Goal: Find specific page/section: Find specific page/section

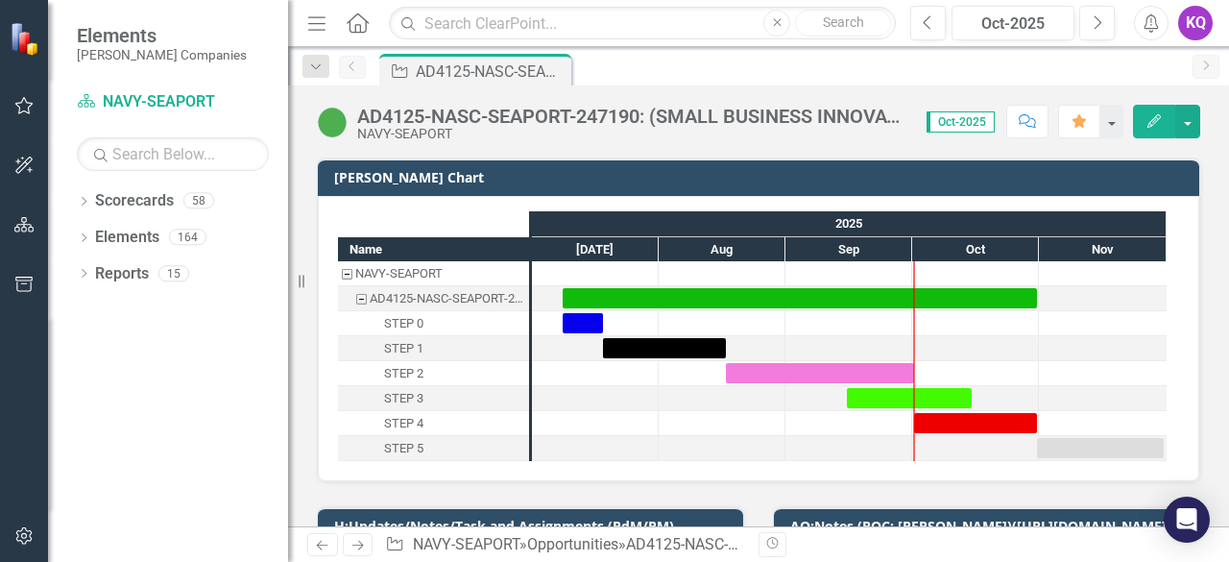
click at [353, 21] on icon "Home" at bounding box center [357, 22] width 25 height 20
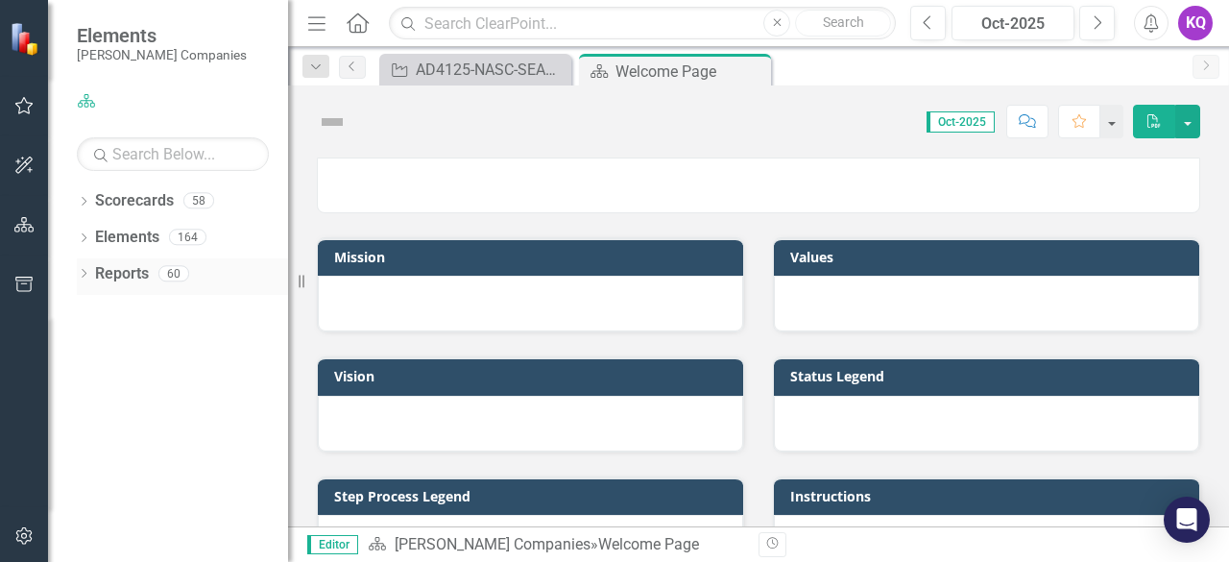
click at [89, 274] on icon "Dropdown" at bounding box center [83, 275] width 13 height 11
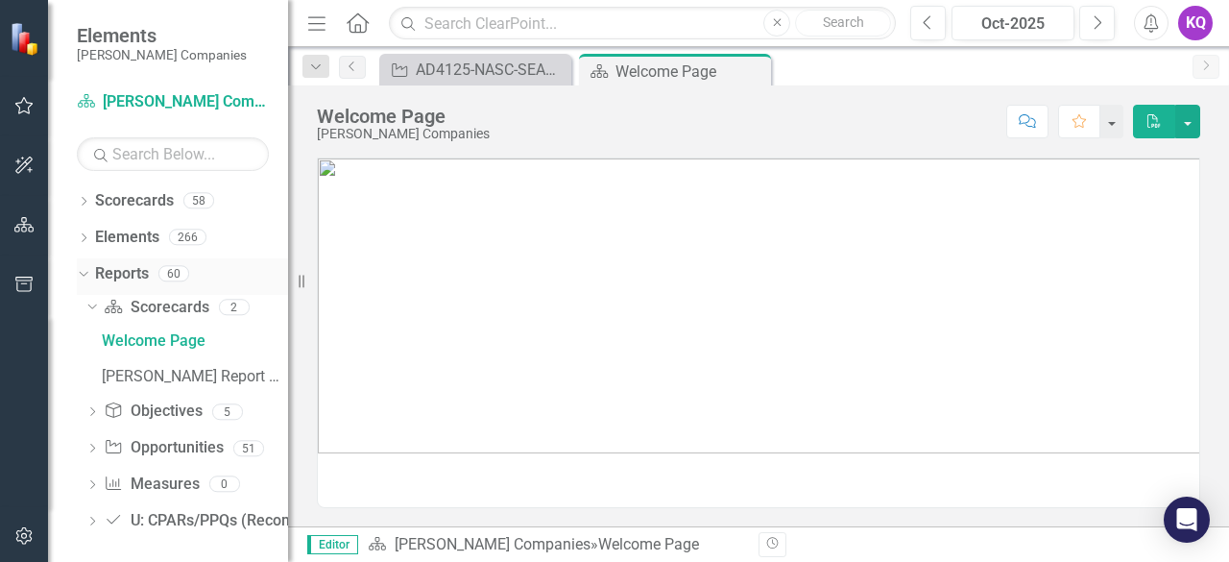
click at [89, 274] on div "Dropdown" at bounding box center [83, 277] width 13 height 10
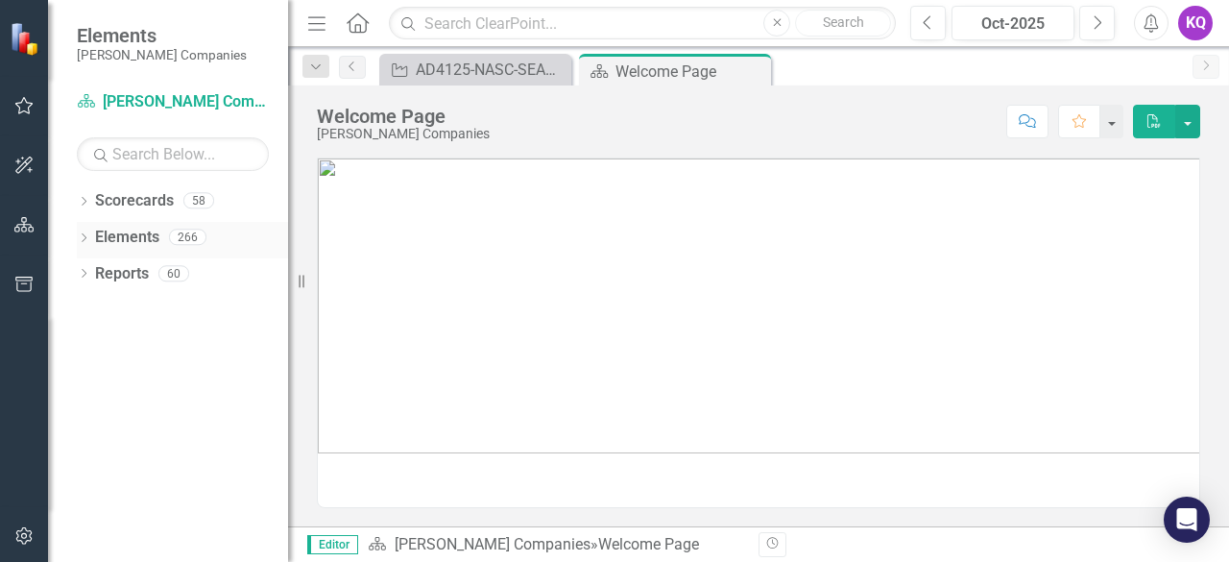
click at [87, 237] on icon "Dropdown" at bounding box center [83, 239] width 13 height 11
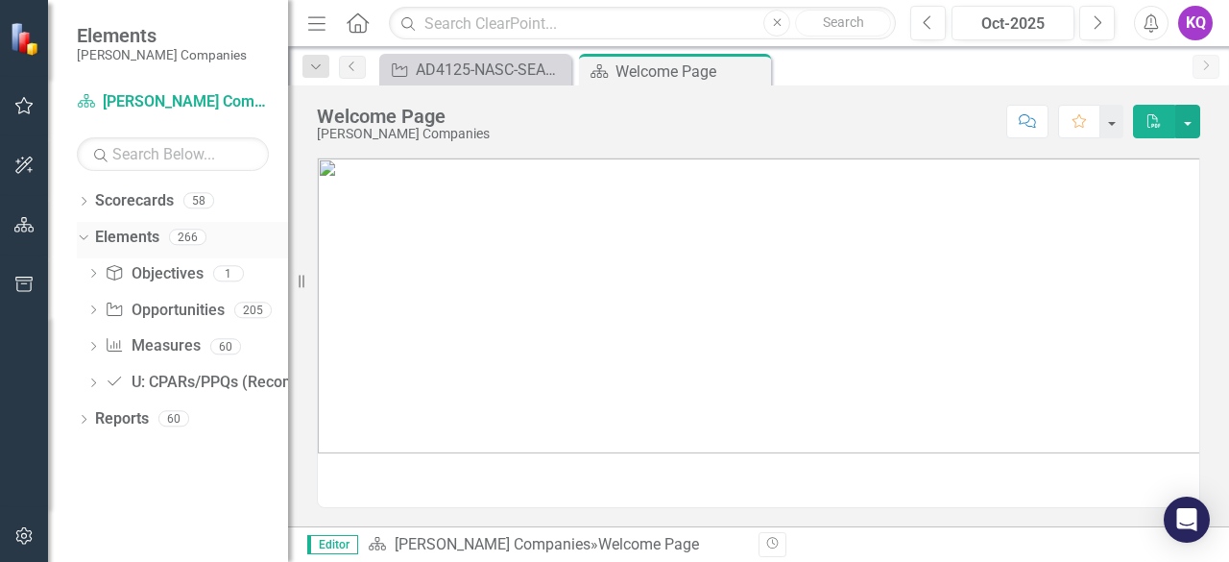
click at [83, 243] on div "Dropdown" at bounding box center [83, 240] width 13 height 10
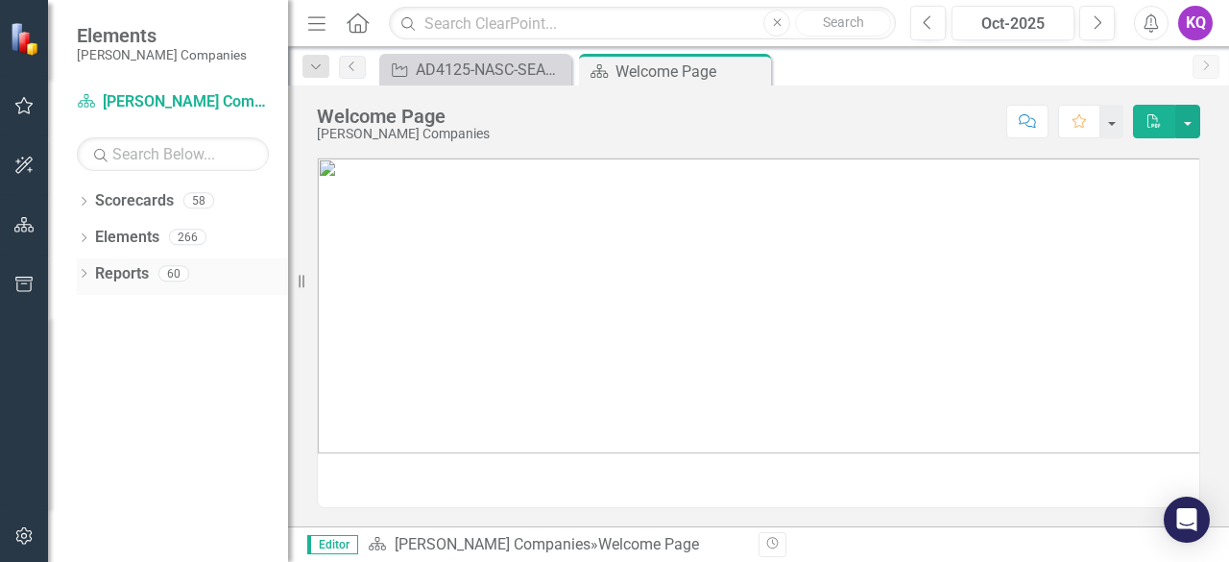
click at [83, 283] on div "Dropdown Reports 60" at bounding box center [182, 276] width 211 height 36
click at [84, 273] on icon "Dropdown" at bounding box center [83, 275] width 13 height 11
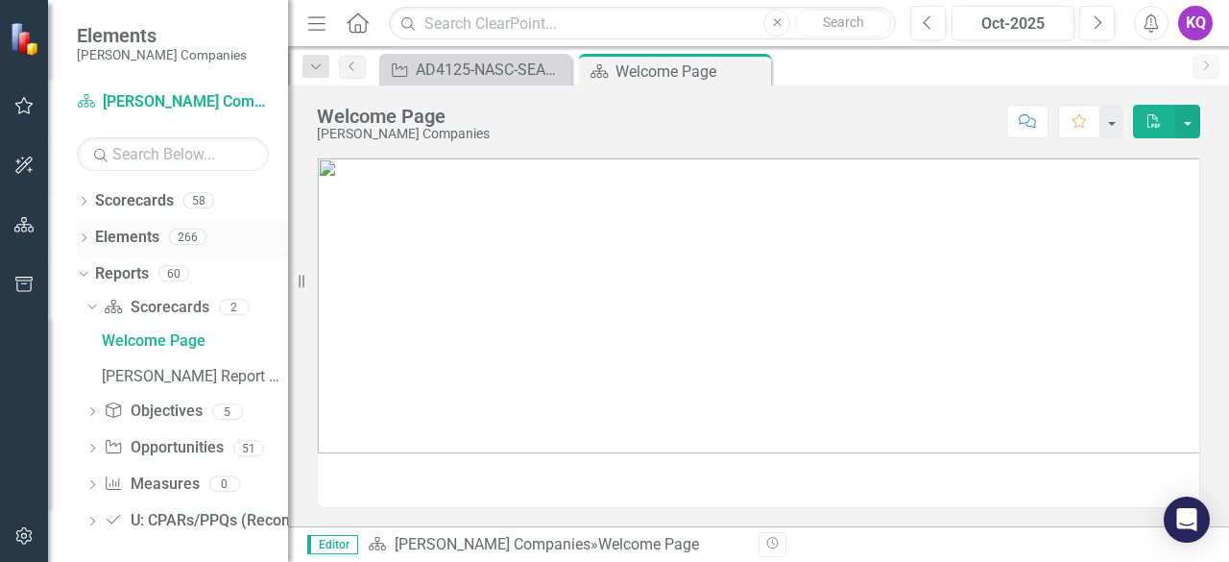
click at [79, 235] on icon "Dropdown" at bounding box center [83, 239] width 13 height 11
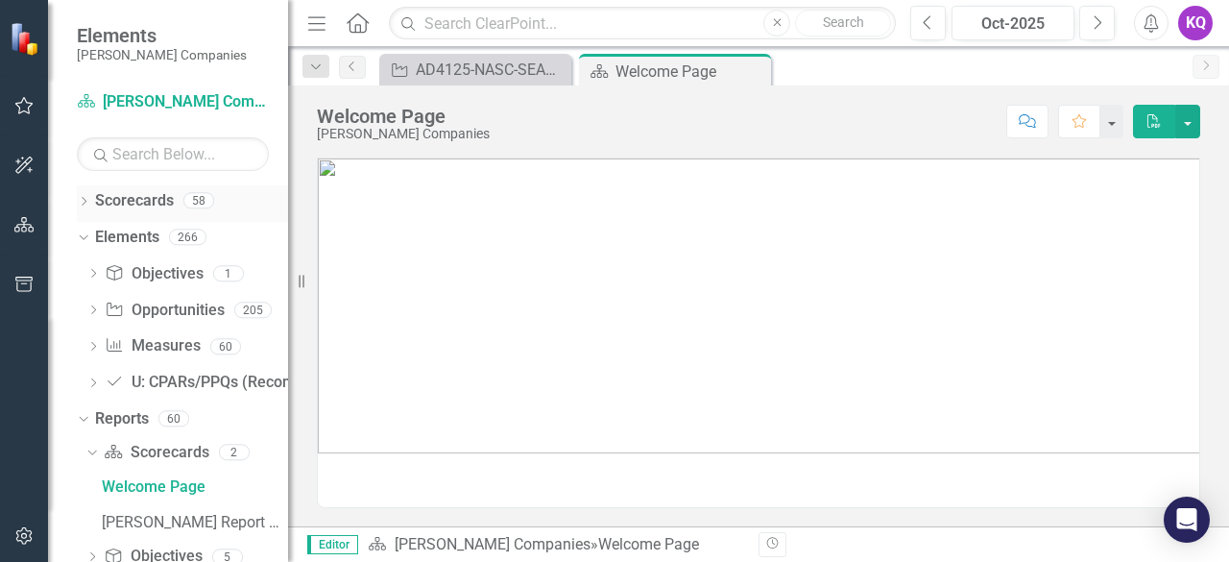
click at [88, 205] on icon "Dropdown" at bounding box center [83, 203] width 13 height 11
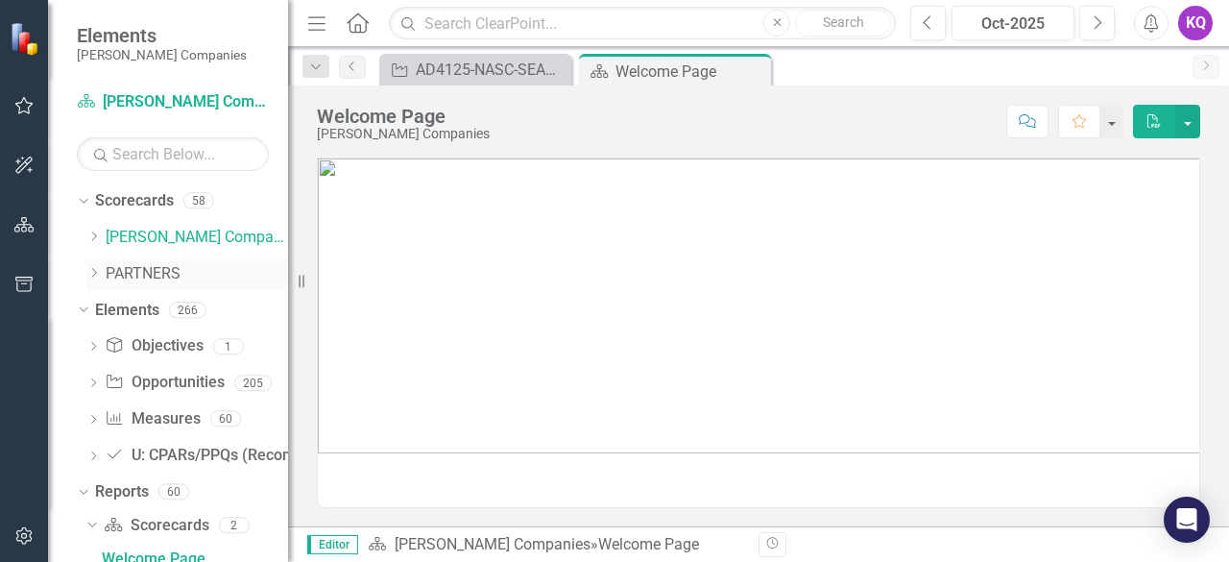
click at [88, 272] on icon "Dropdown" at bounding box center [93, 273] width 14 height 12
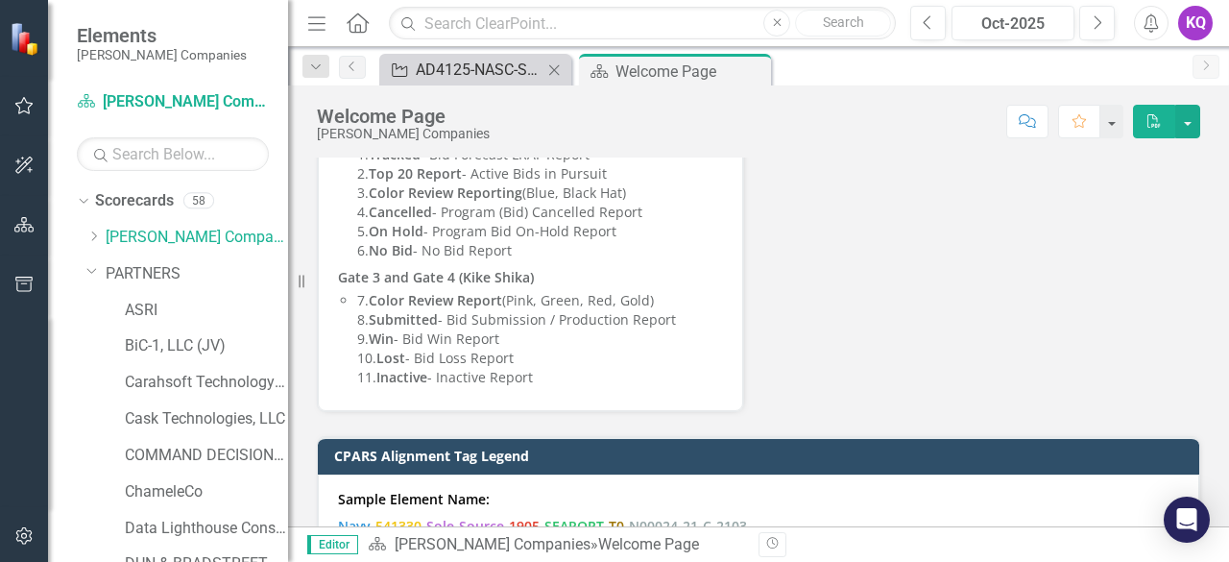
click at [492, 64] on div "AD4125-NASC-SEAPORT-247190: (SMALL BUSINESS INNOVATION RESEARCH PROGRAM AD4125 …" at bounding box center [479, 70] width 127 height 24
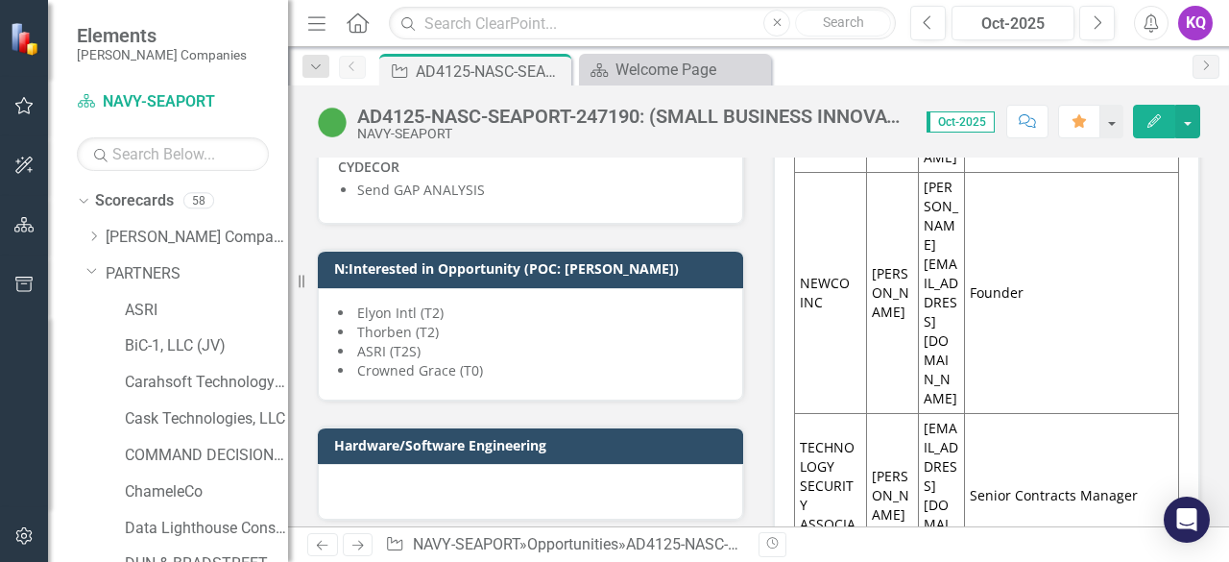
scroll to position [3849, 0]
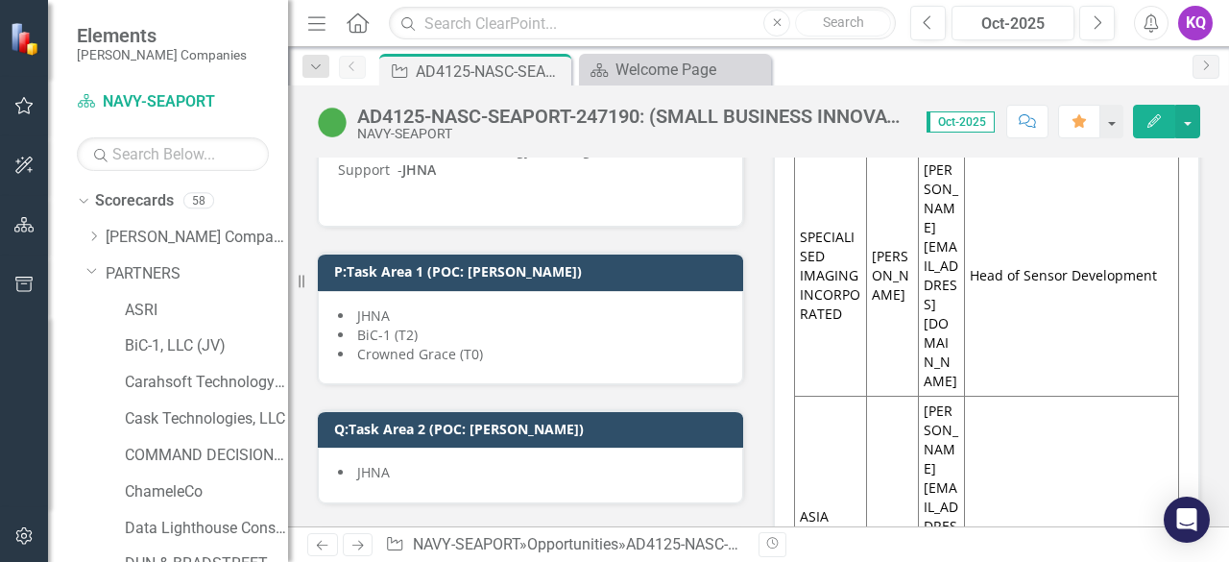
click at [332, 33] on div "Menu Home Search Close Search" at bounding box center [596, 23] width 589 height 36
click at [323, 36] on button "Menu" at bounding box center [316, 23] width 25 height 33
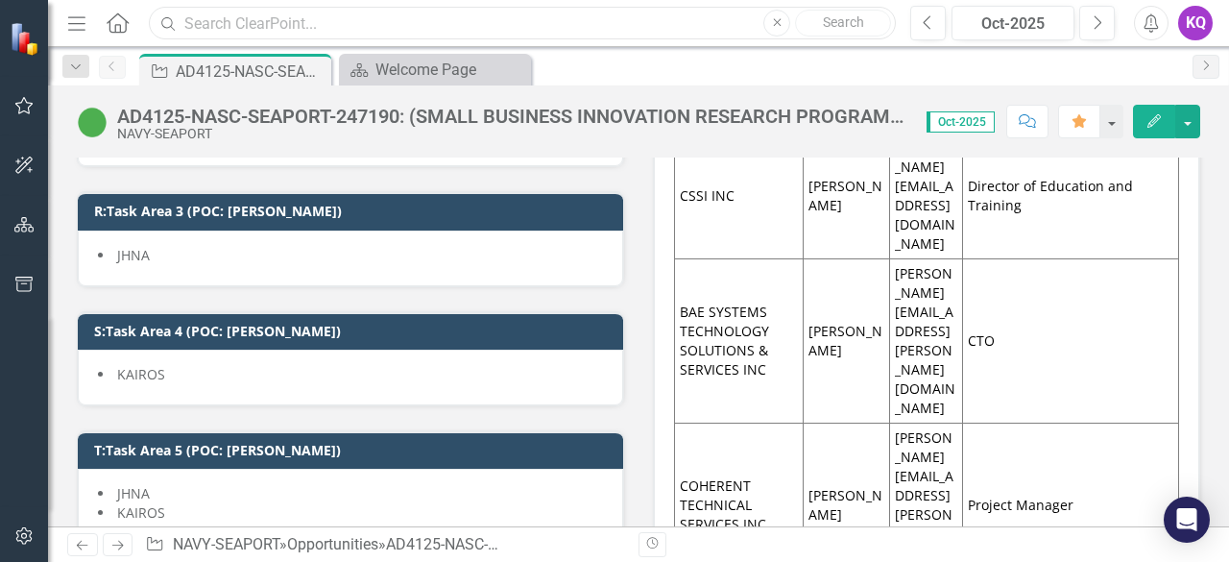
click at [329, 26] on input "text" at bounding box center [522, 24] width 747 height 34
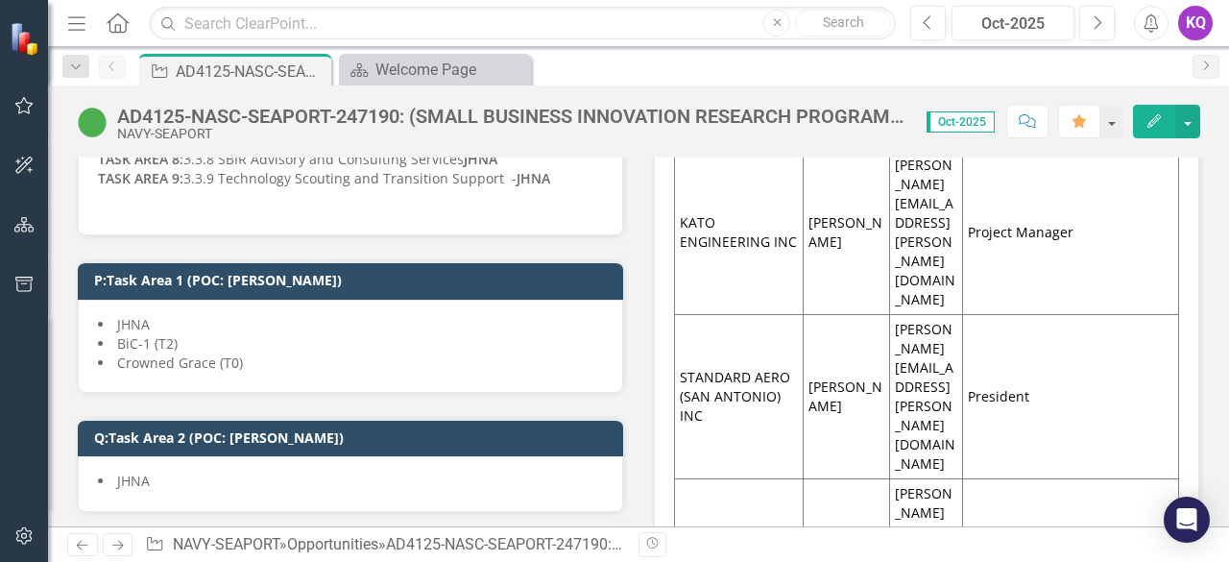
click at [624, 155] on div "AD4125-NASC-SEAPORT-247190: (SMALL BUSINESS INNOVATION RESEARCH PROGRAM AD4125 …" at bounding box center [638, 305] width 1181 height 441
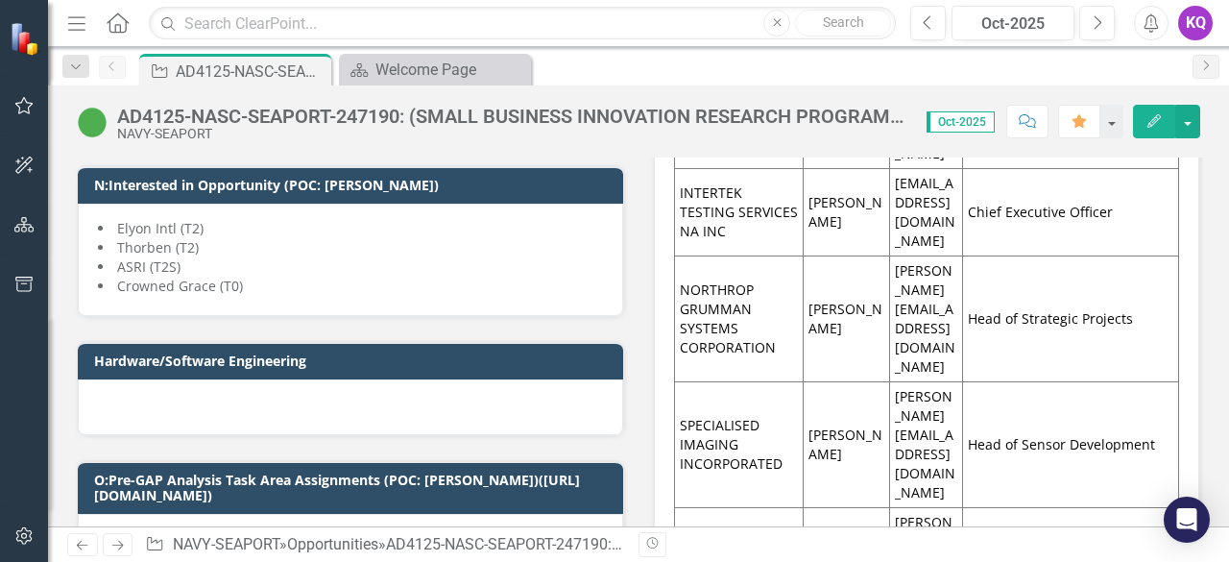
scroll to position [1454, 0]
